Goal: Information Seeking & Learning: Understand process/instructions

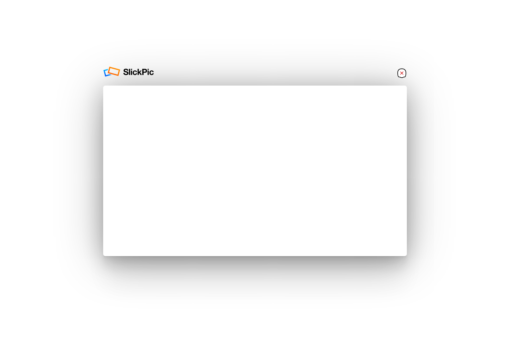
click at [402, 73] on link "×" at bounding box center [402, 73] width 10 height 10
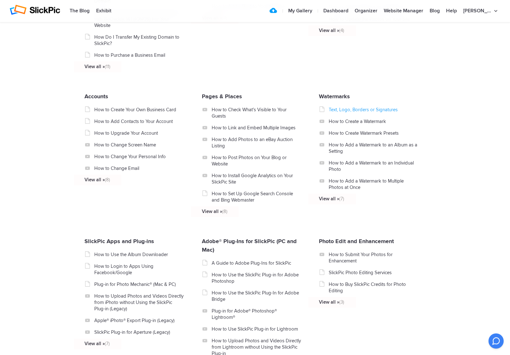
scroll to position [430, 0]
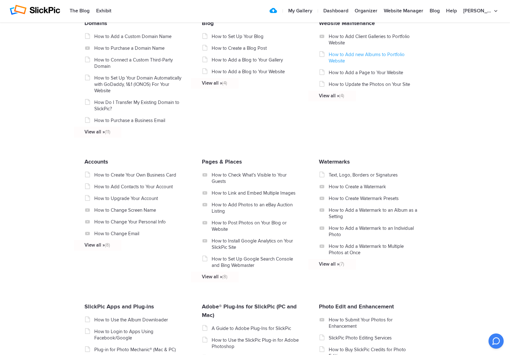
click at [360, 54] on link "How to Add new Albums to Portfolio Website" at bounding box center [374, 57] width 90 height 13
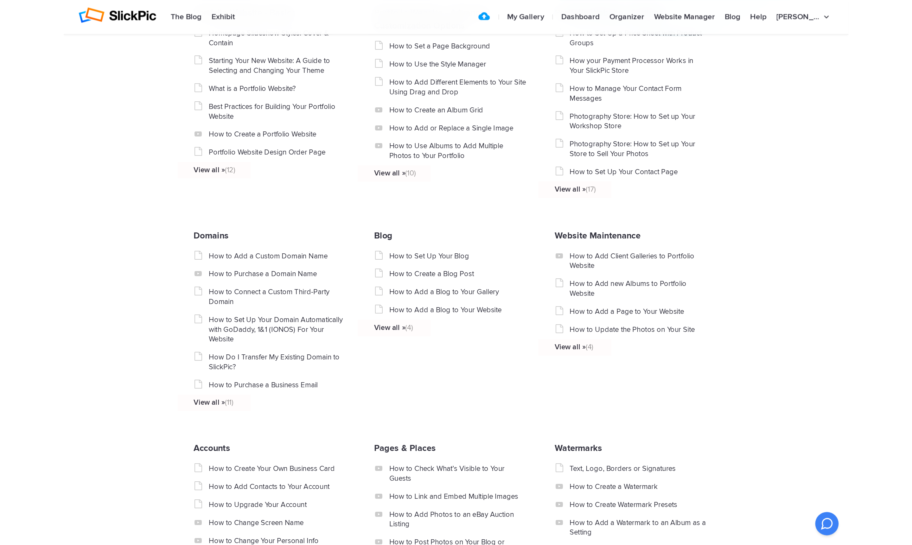
scroll to position [308, 0]
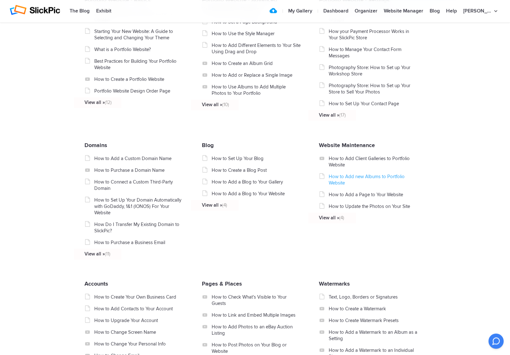
click at [379, 176] on link "How to Add new Albums to Portfolio Website" at bounding box center [374, 179] width 90 height 13
click at [389, 160] on link "How to Add Client Galleries to Portfolio Website" at bounding box center [374, 161] width 90 height 13
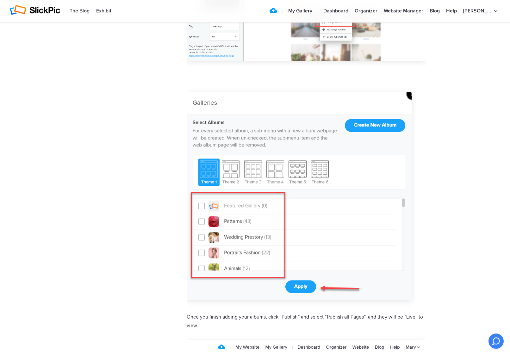
scroll to position [1276, 0]
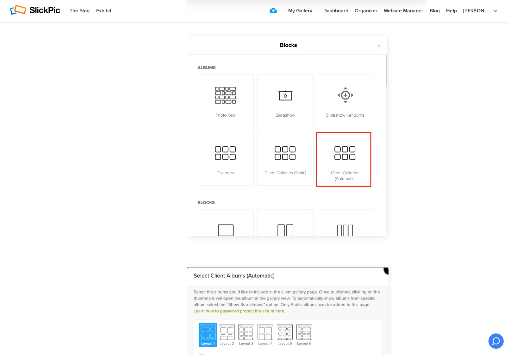
scroll to position [431, 0]
